Goal: Transaction & Acquisition: Purchase product/service

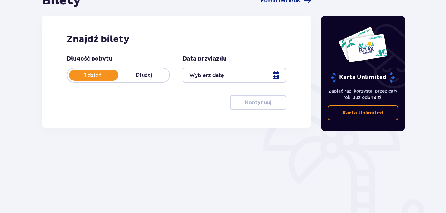
scroll to position [74, 0]
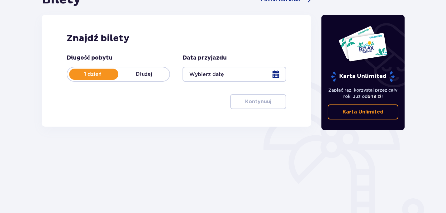
click at [278, 78] on div at bounding box center [233, 74] width 103 height 15
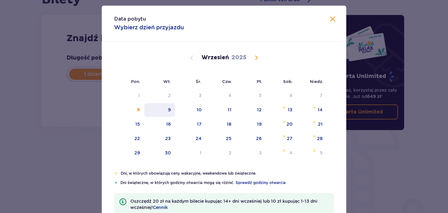
click at [164, 112] on div "9" at bounding box center [160, 110] width 31 height 14
type input "[DATE]"
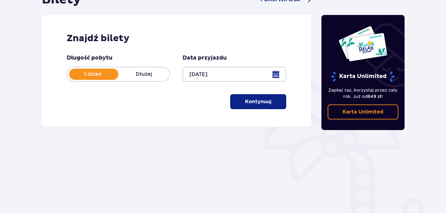
click at [254, 106] on button "Kontynuuj" at bounding box center [258, 101] width 56 height 15
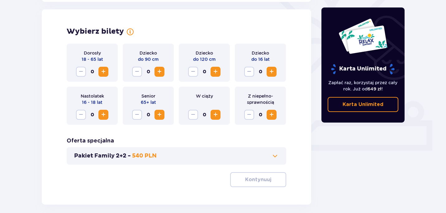
scroll to position [173, 0]
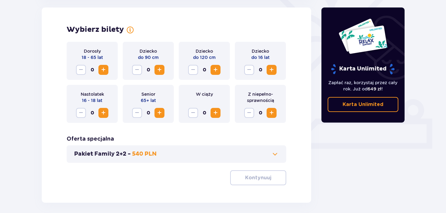
click at [104, 71] on span "Increase" at bounding box center [103, 69] width 7 height 7
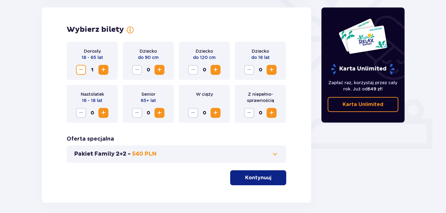
click at [239, 181] on button "Kontynuuj" at bounding box center [258, 177] width 56 height 15
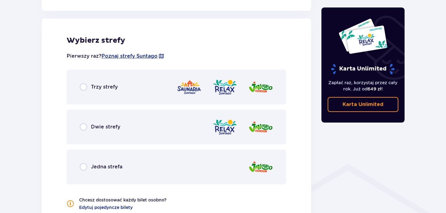
scroll to position [346, 0]
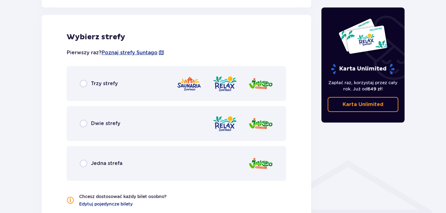
click at [147, 82] on div "Trzy strefy" at bounding box center [177, 83] width 220 height 35
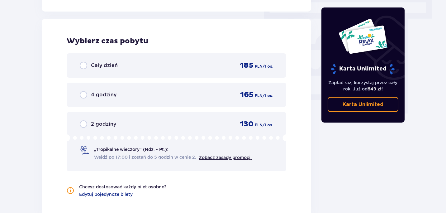
scroll to position [562, 0]
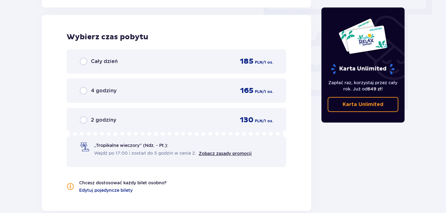
click at [145, 51] on div "Cały dzień 185 PLN / 1 os." at bounding box center [177, 61] width 220 height 24
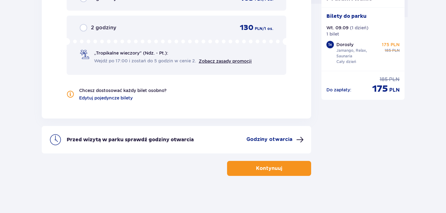
scroll to position [655, 0]
click at [281, 170] on span "button" at bounding box center [283, 167] width 7 height 7
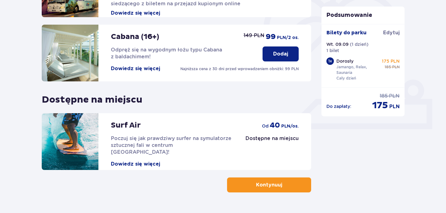
scroll to position [210, 0]
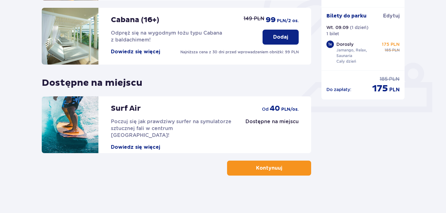
click at [273, 168] on p "Kontynuuj" at bounding box center [269, 167] width 26 height 7
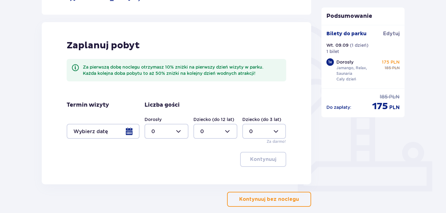
scroll to position [162, 0]
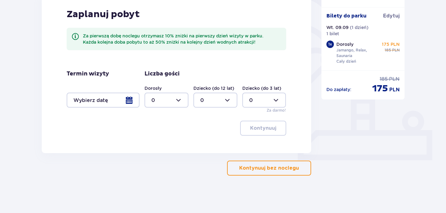
click at [264, 164] on button "Kontynuuj bez noclegu" at bounding box center [269, 167] width 84 height 15
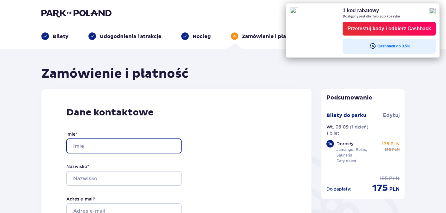
click at [168, 147] on input "Imię *" at bounding box center [123, 145] width 115 height 15
type input "Bogna"
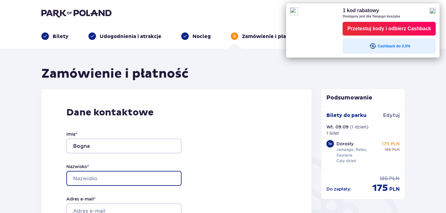
type input "[PERSON_NAME]"
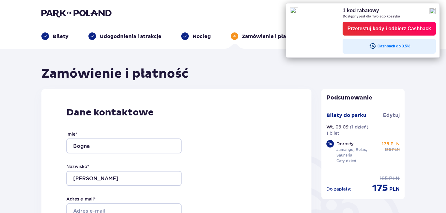
type input "511228865"
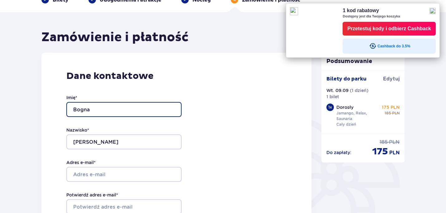
scroll to position [54, 0]
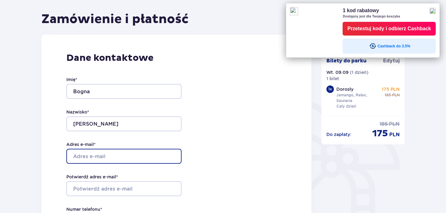
click at [106, 154] on input "Adres e-mail *" at bounding box center [123, 156] width 115 height 15
type input "[EMAIL_ADDRESS][PERSON_NAME][DOMAIN_NAME]"
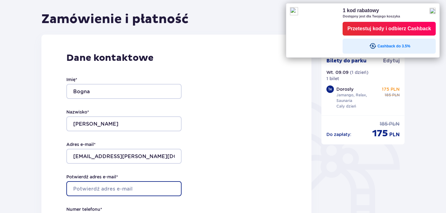
click at [118, 188] on input "Potwierdź adres e-mail *" at bounding box center [123, 188] width 115 height 15
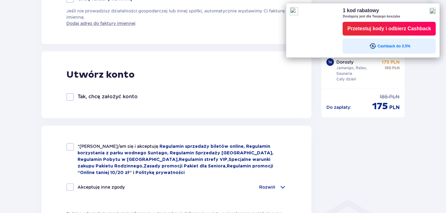
scroll to position [311, 0]
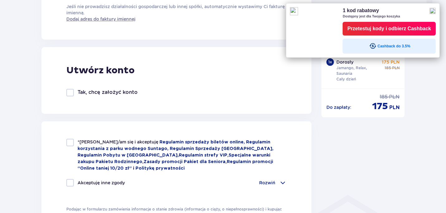
type input "[EMAIL_ADDRESS][PERSON_NAME][DOMAIN_NAME]"
click at [70, 141] on div at bounding box center [69, 142] width 7 height 7
checkbox input "true"
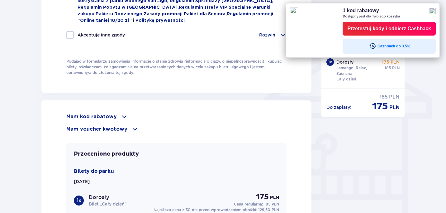
scroll to position [471, 0]
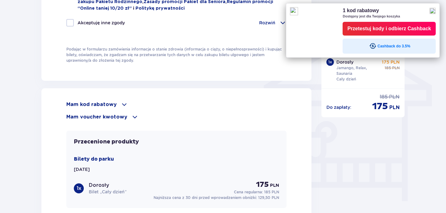
click at [108, 119] on p "Mam voucher kwotowy" at bounding box center [96, 116] width 61 height 7
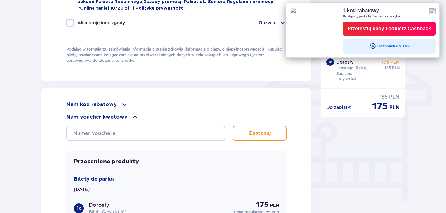
click at [434, 10] on img at bounding box center [432, 11] width 6 height 6
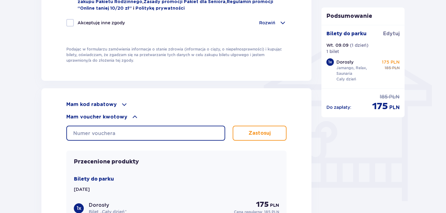
click at [155, 132] on input "text" at bounding box center [145, 133] width 159 height 15
type input "608542578756500582"
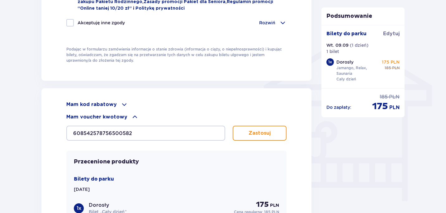
click at [251, 131] on p "Zastosuj" at bounding box center [260, 133] width 22 height 7
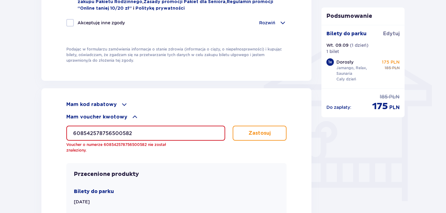
click at [112, 133] on input "608542578756500582" at bounding box center [145, 133] width 159 height 15
click at [87, 132] on input "608542578756500582" at bounding box center [145, 133] width 159 height 15
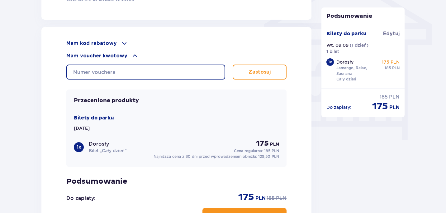
scroll to position [533, 0]
